Goal: Obtain resource: Download file/media

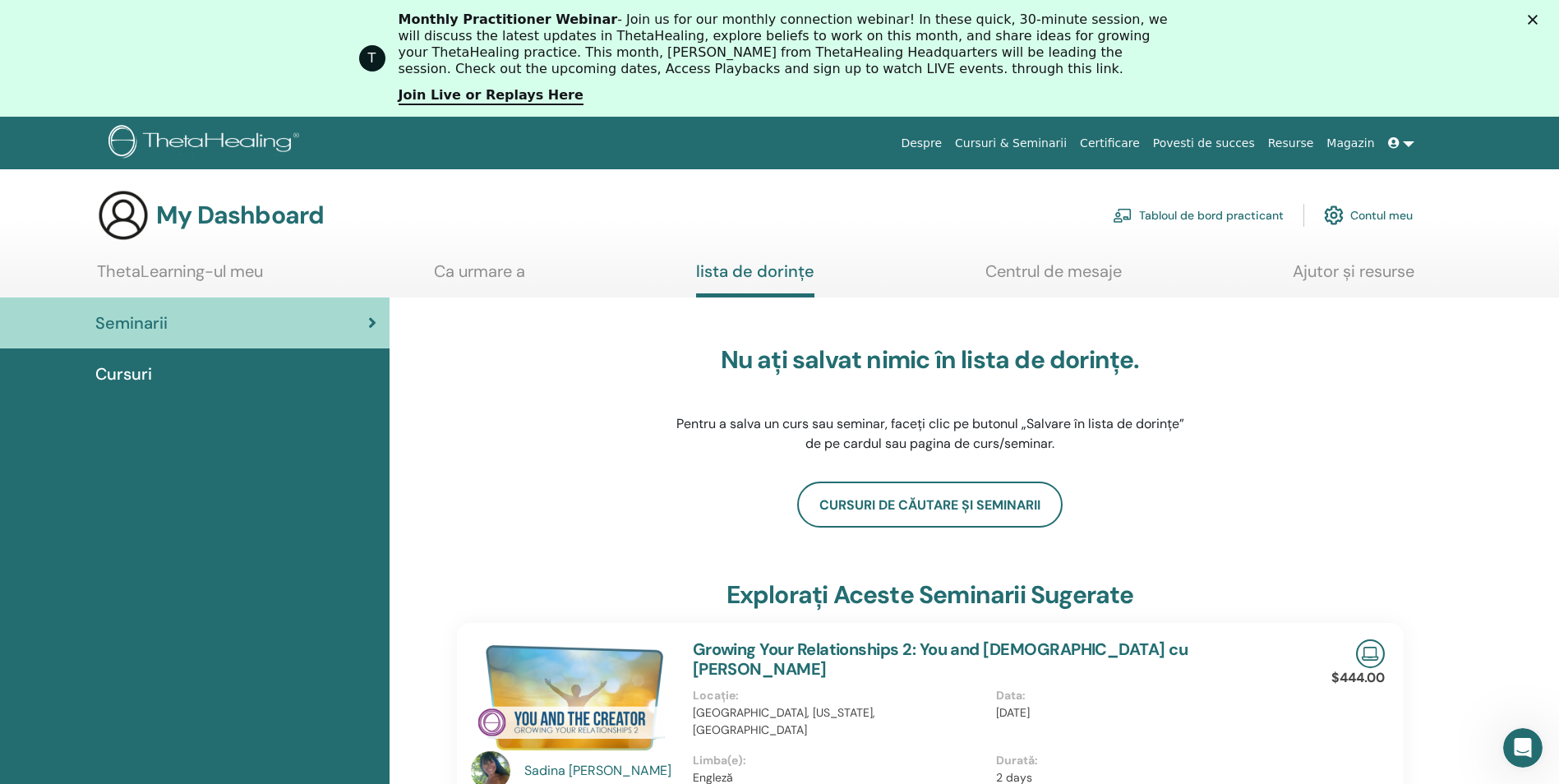
click at [1390, 217] on link "Contul meu" at bounding box center [1368, 215] width 89 height 36
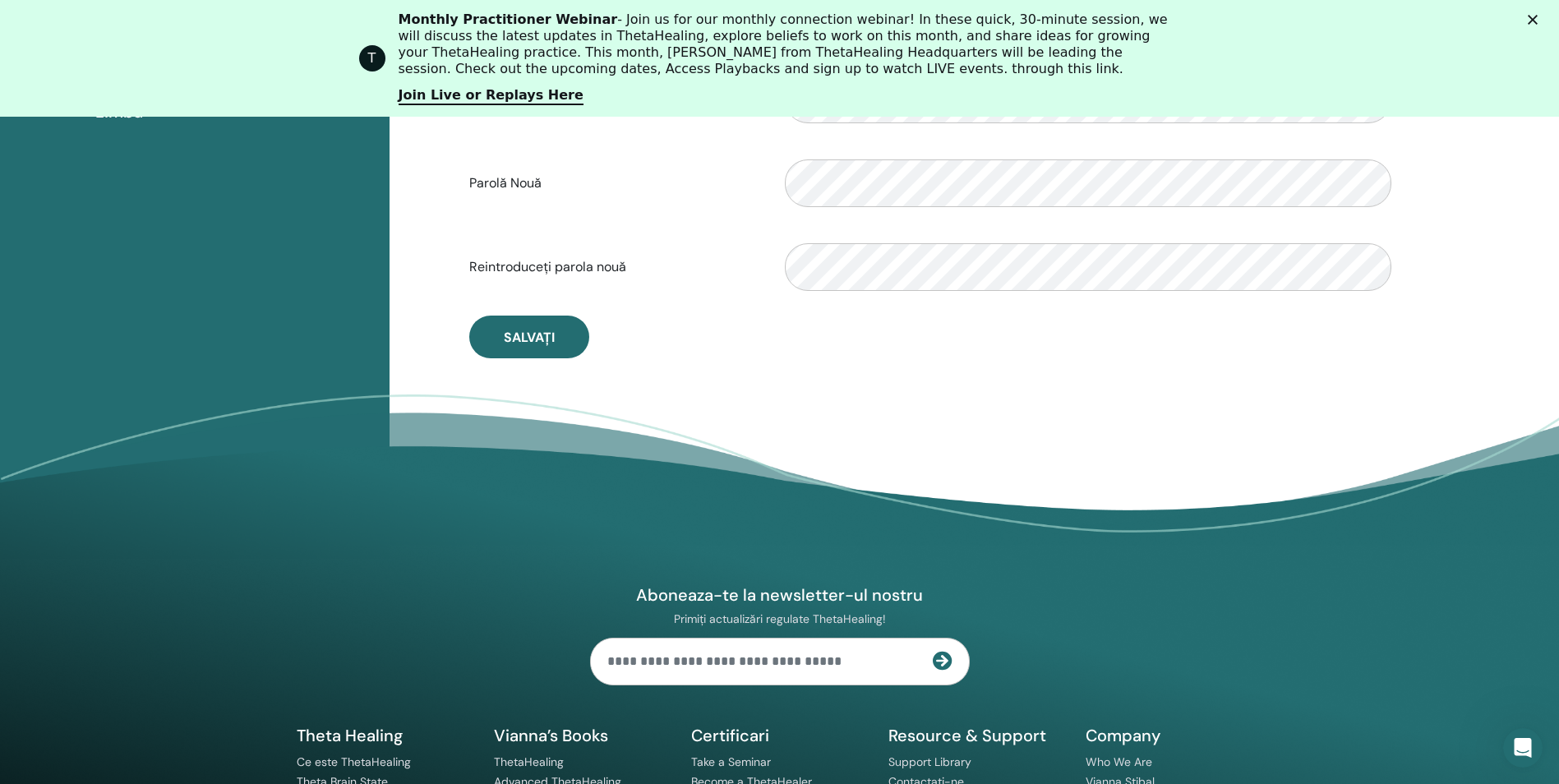
scroll to position [529, 0]
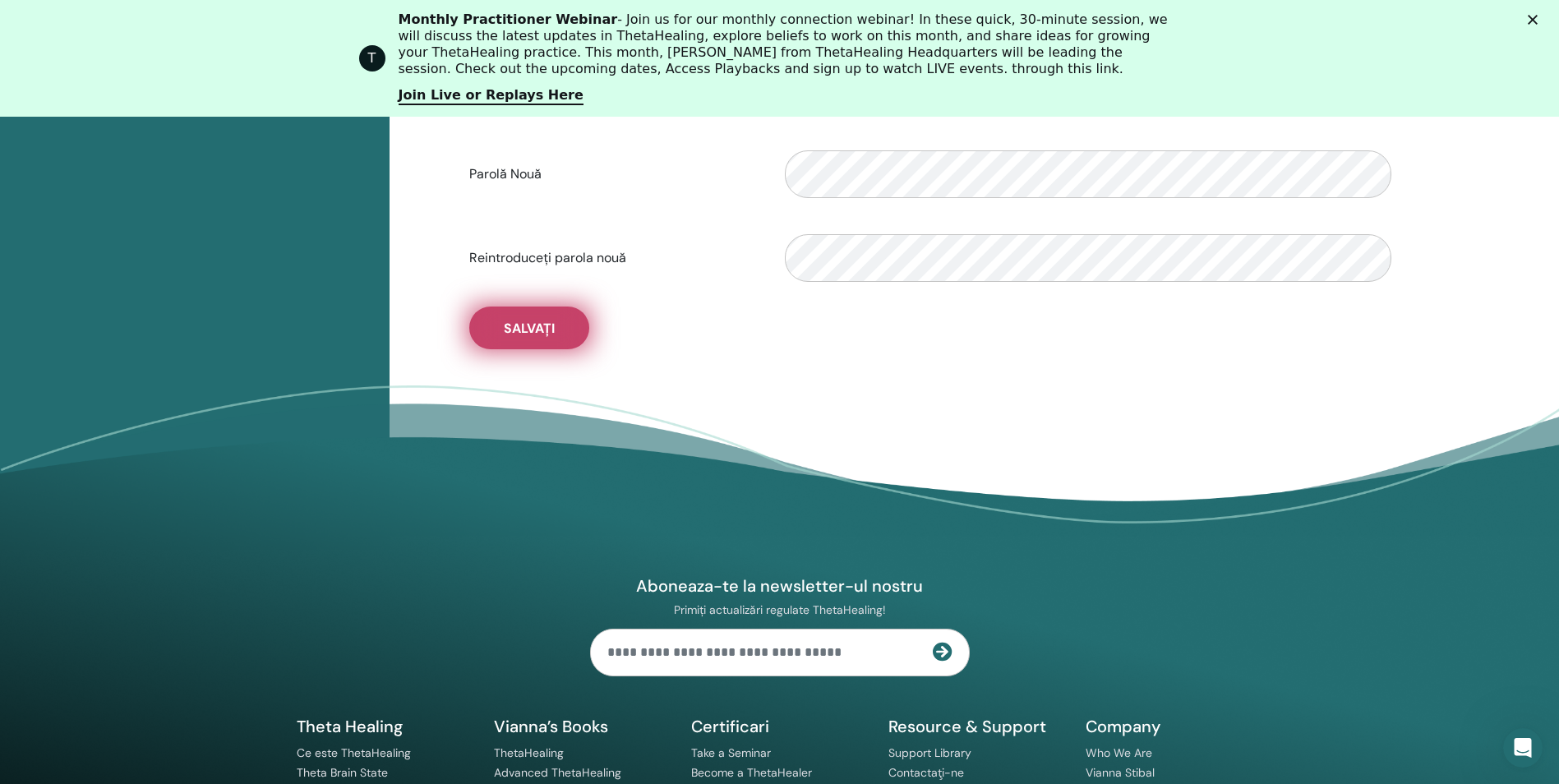
click at [523, 324] on span "Salvați" at bounding box center [529, 328] width 51 height 17
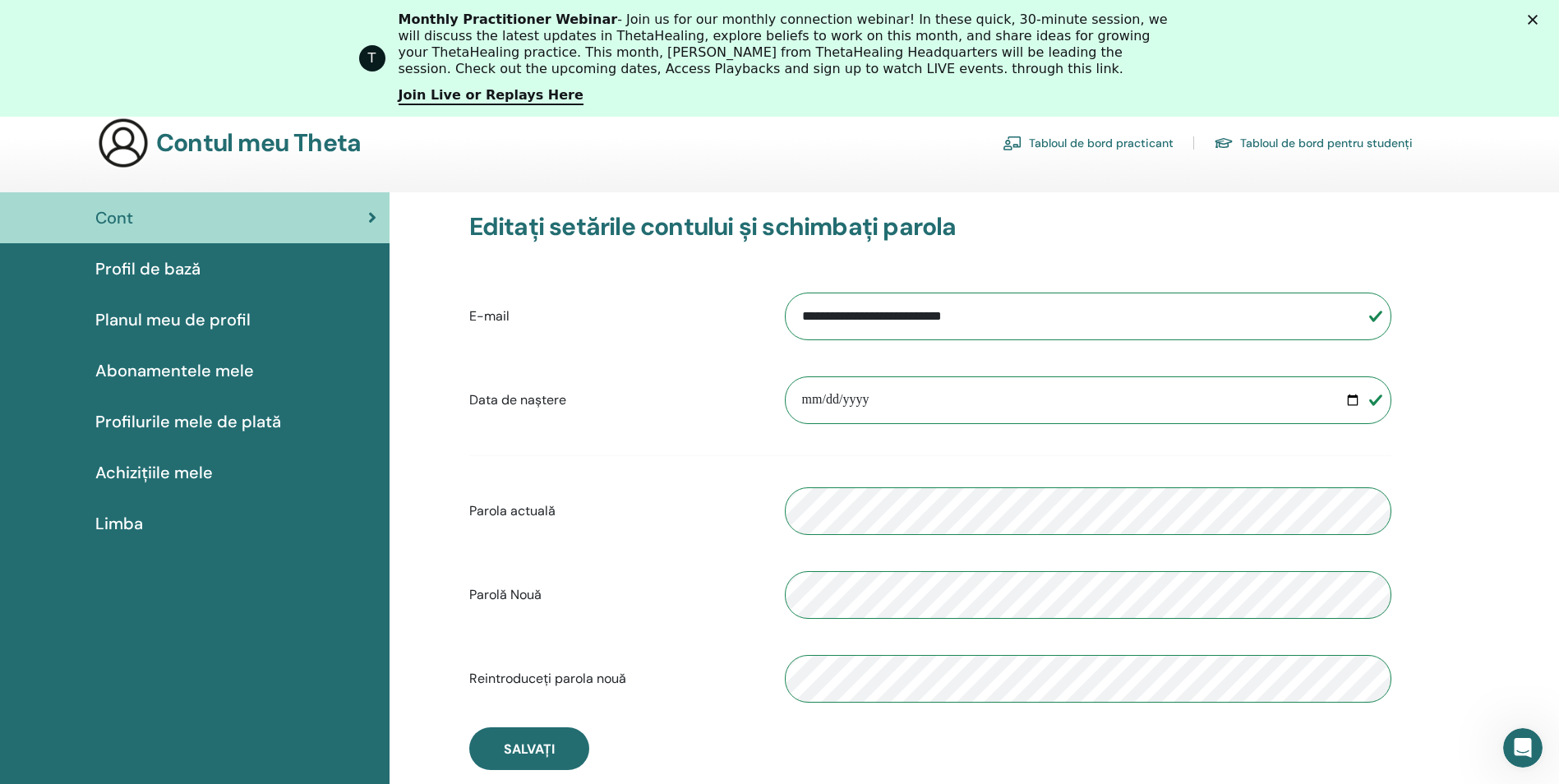
scroll to position [0, 0]
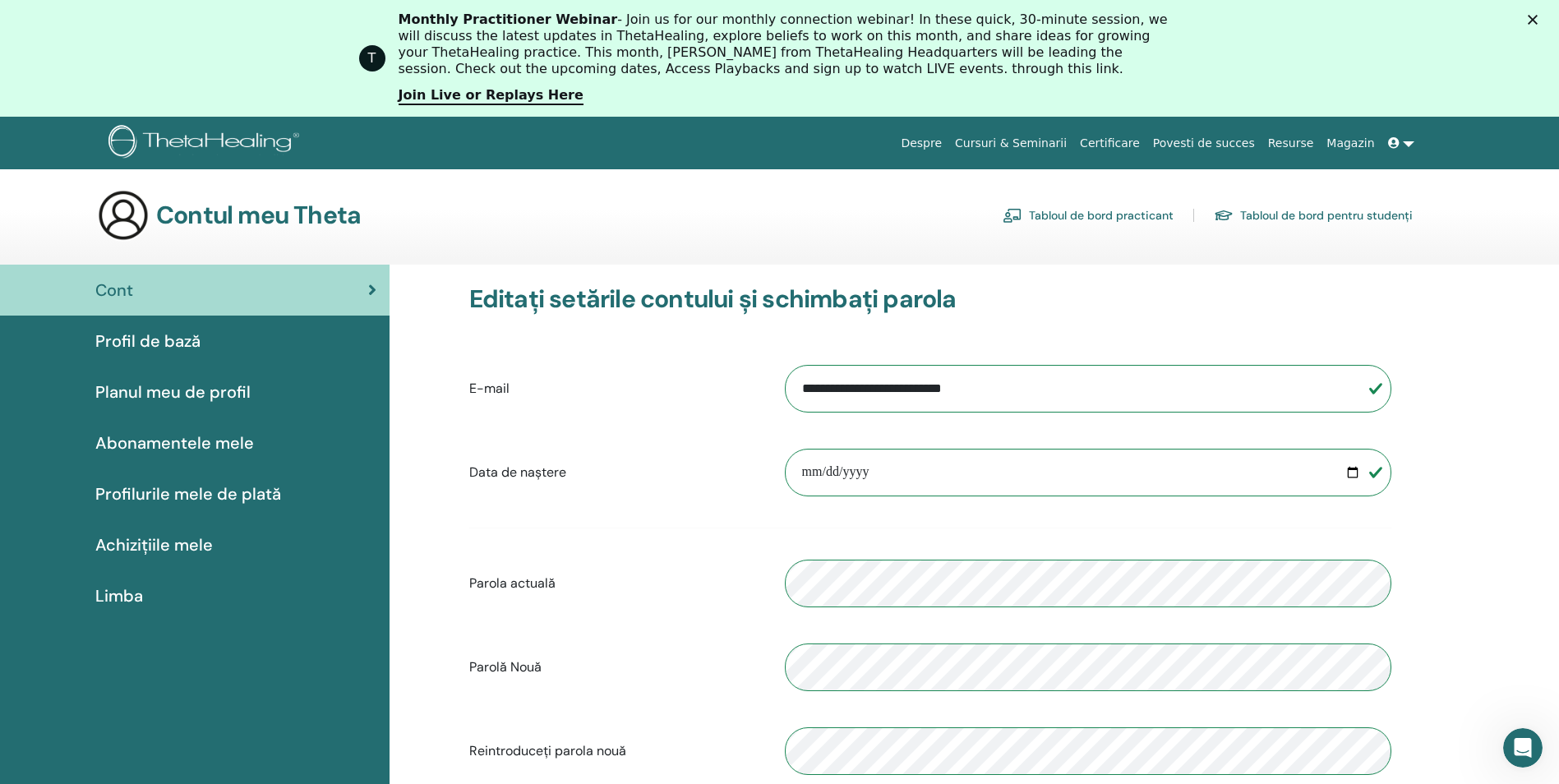
click at [643, 490] on div "**********" at bounding box center [930, 472] width 947 height 71
click at [202, 464] on link "Abonamentele mele" at bounding box center [194, 442] width 389 height 51
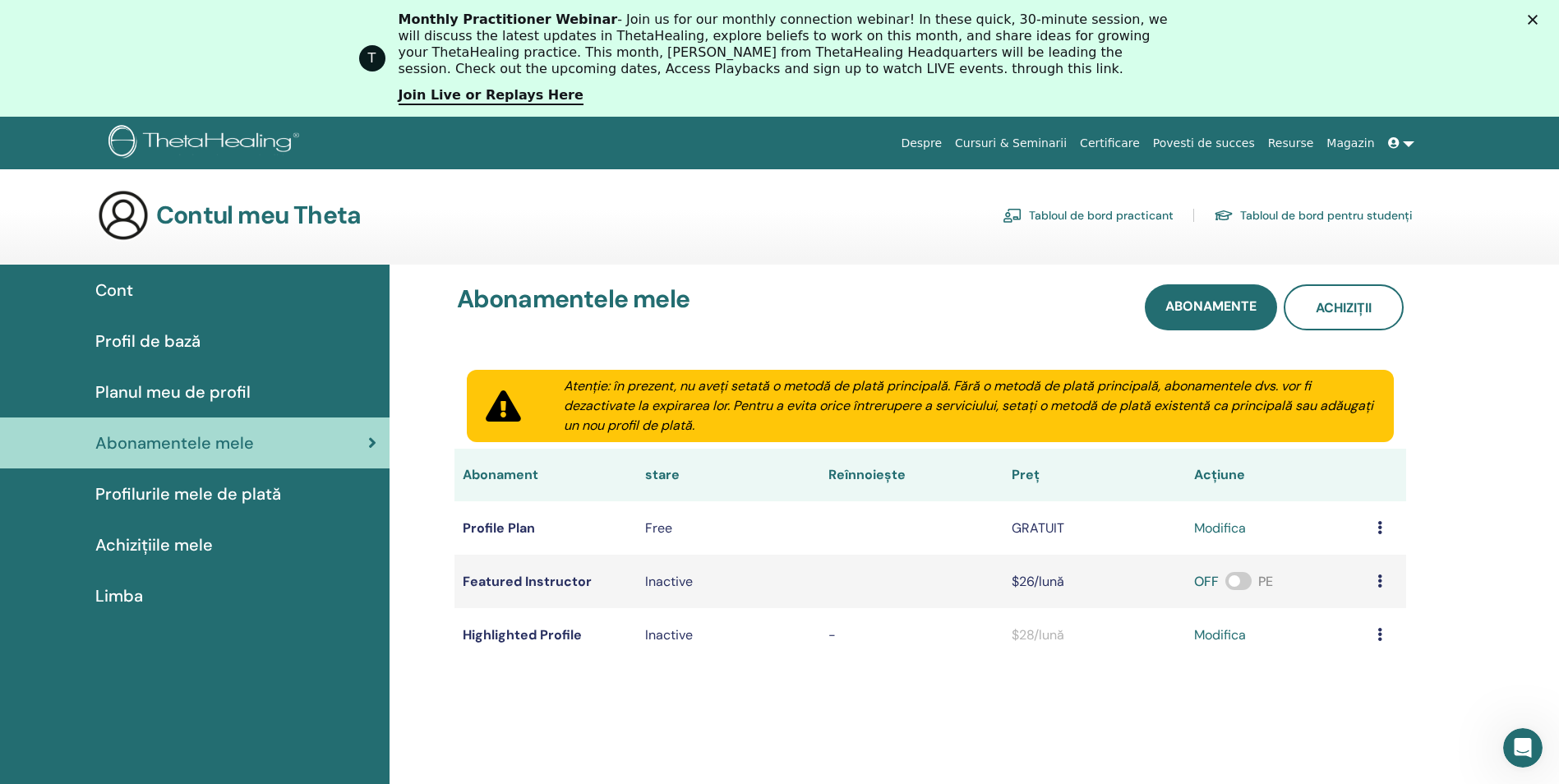
click at [310, 603] on div "Limba" at bounding box center [195, 596] width 363 height 25
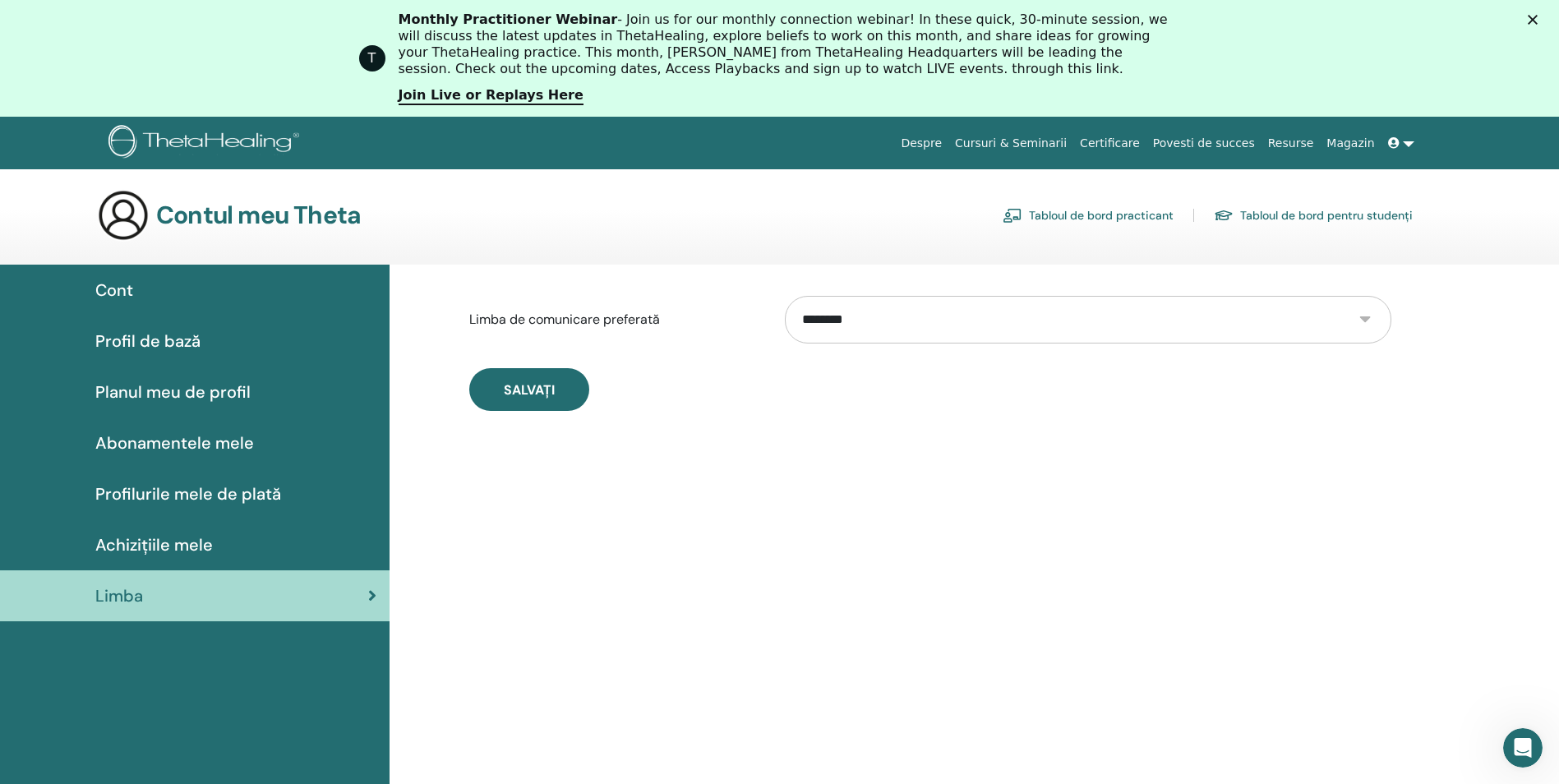
click at [113, 288] on span "Cont" at bounding box center [113, 290] width 37 height 25
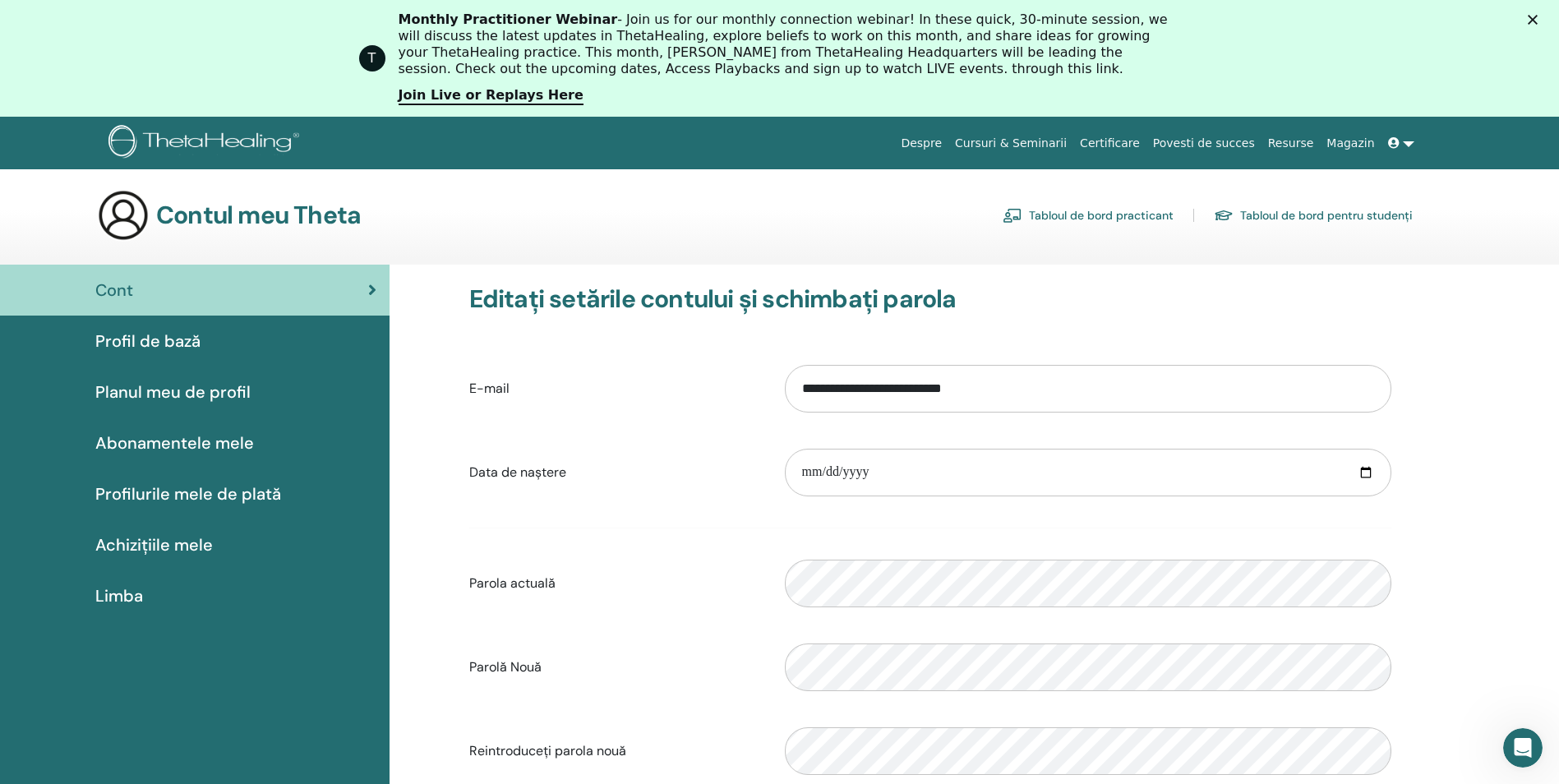
click at [1055, 141] on link "Cursuri & Seminarii" at bounding box center [1011, 143] width 125 height 30
click at [1140, 141] on link "Certificare" at bounding box center [1110, 143] width 73 height 30
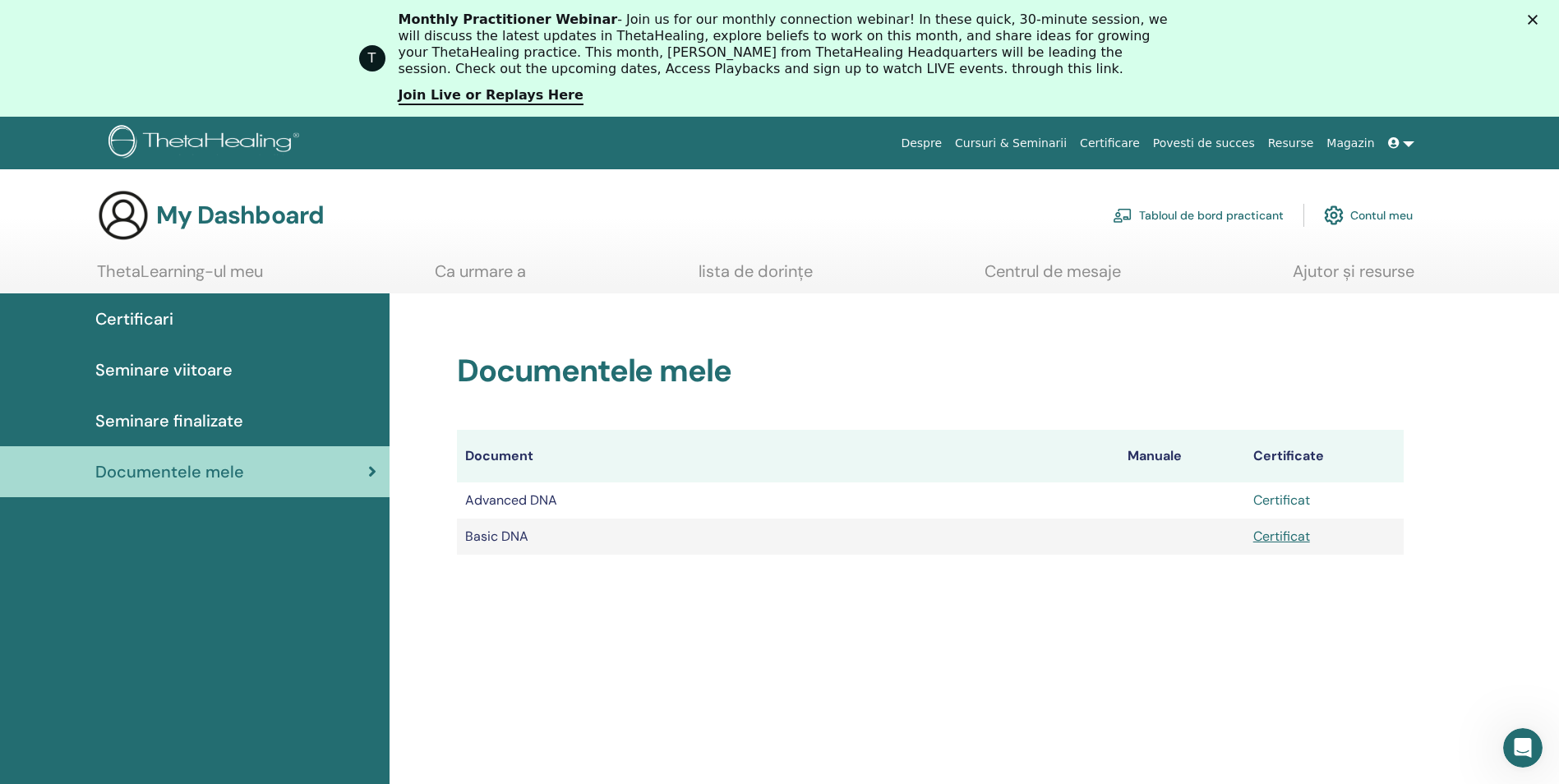
click at [1297, 497] on link "Certificat" at bounding box center [1282, 500] width 57 height 17
click at [1282, 533] on link "Certificat" at bounding box center [1282, 536] width 57 height 17
click at [1285, 537] on link "Certificat" at bounding box center [1282, 536] width 57 height 17
